Goal: Information Seeking & Learning: Learn about a topic

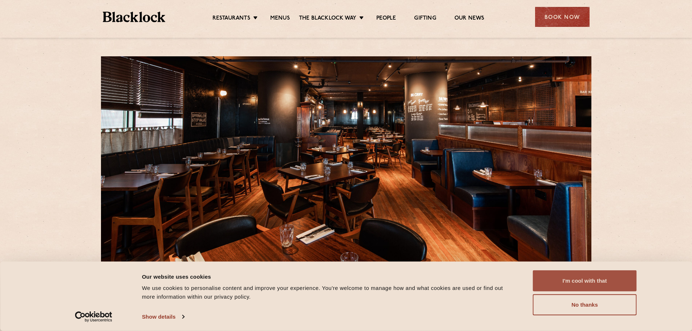
click at [560, 276] on button "I'm cool with that" at bounding box center [585, 280] width 104 height 21
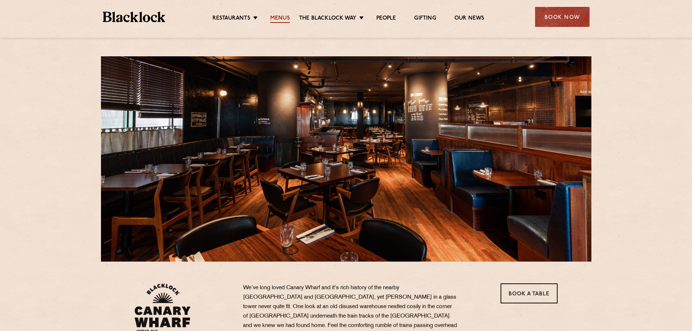
click at [286, 18] on link "Menus" at bounding box center [280, 19] width 20 height 8
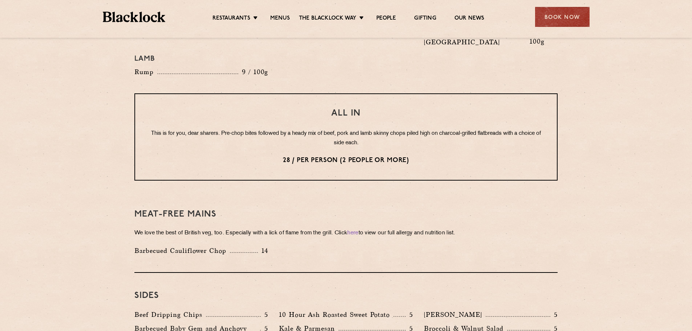
scroll to position [836, 0]
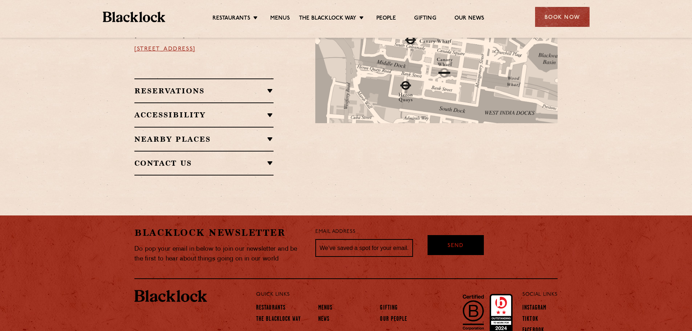
scroll to position [462, 0]
